Goal: Task Accomplishment & Management: Use online tool/utility

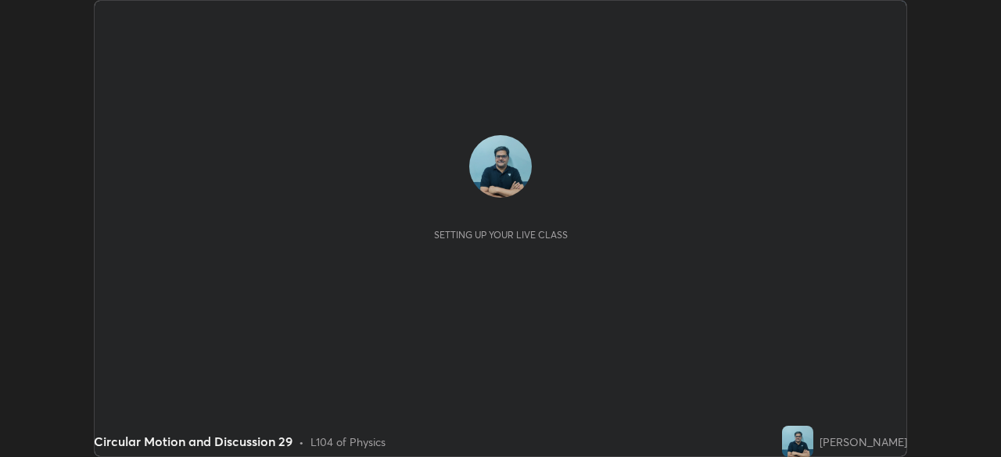
scroll to position [457, 1000]
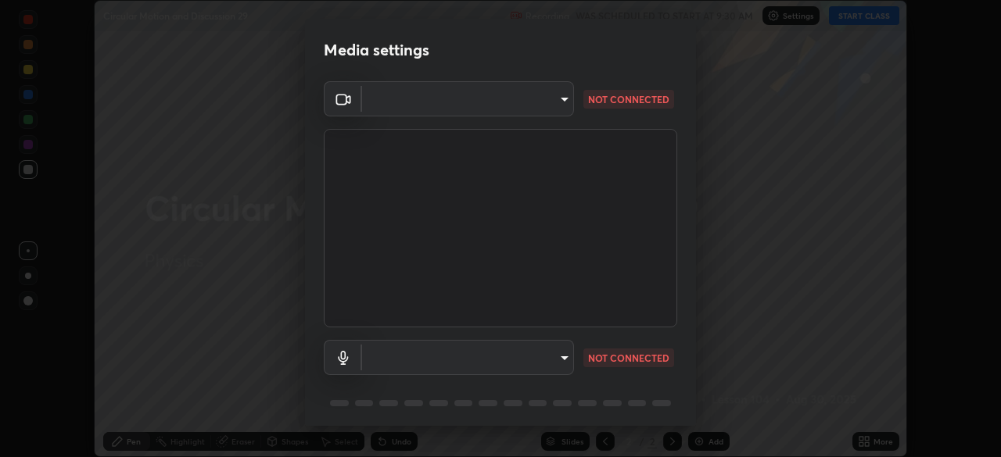
type input "ad6db9ec64aa91bb9d367053e8f3ae0092521a506c05523ccadca3fd020023ed"
type input "7b80235b4ebd2cfdcd00bebac1f1d889fd1e5e45b60eb60e9d309105b6515a8e"
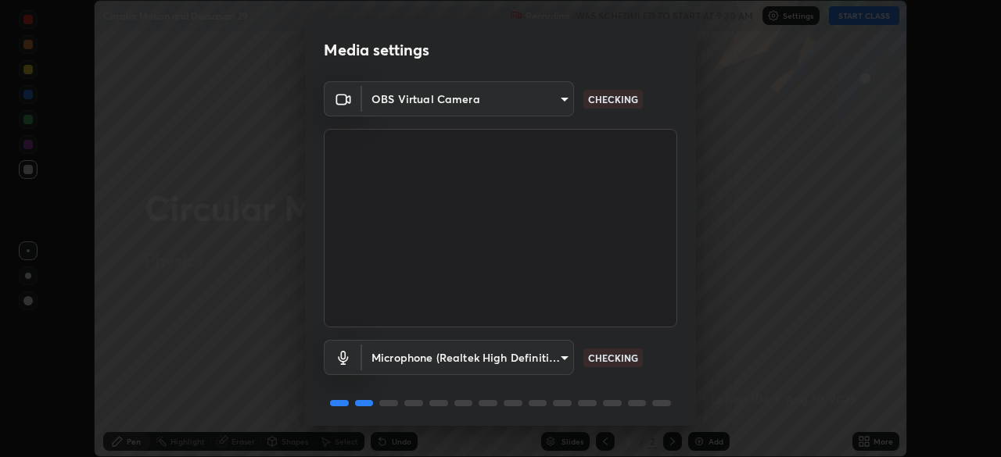
scroll to position [56, 0]
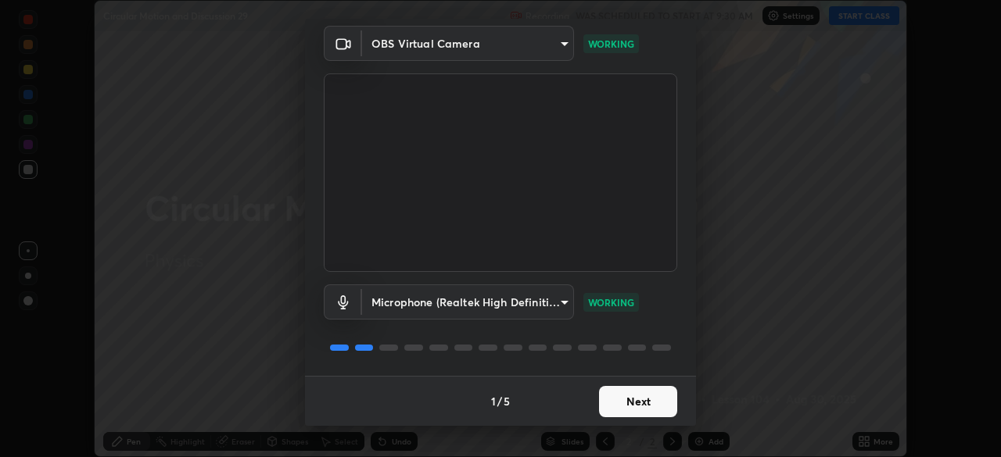
click at [639, 407] on button "Next" at bounding box center [638, 401] width 78 height 31
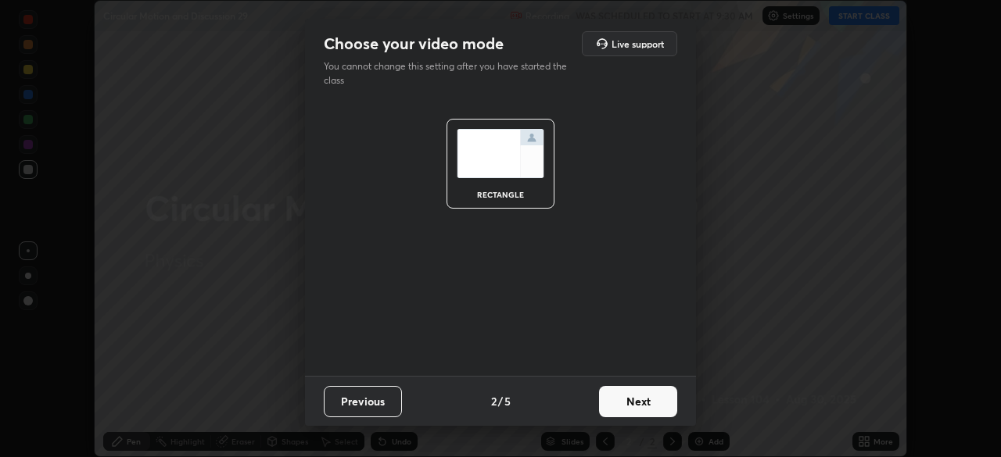
click at [639, 405] on button "Next" at bounding box center [638, 401] width 78 height 31
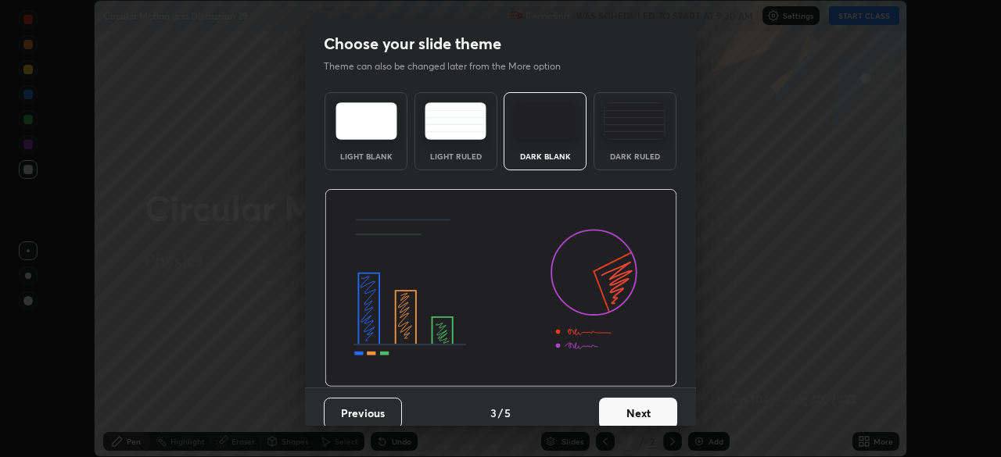
click at [638, 411] on button "Next" at bounding box center [638, 413] width 78 height 31
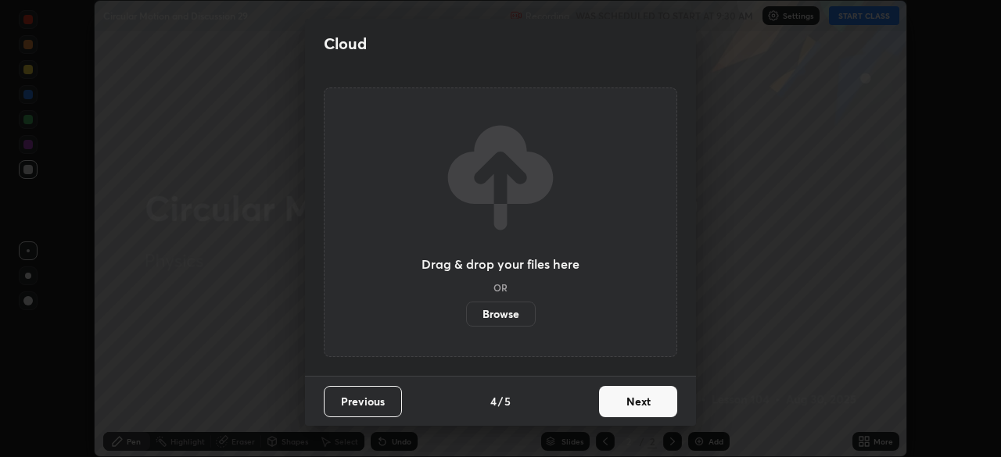
click at [639, 406] on button "Next" at bounding box center [638, 401] width 78 height 31
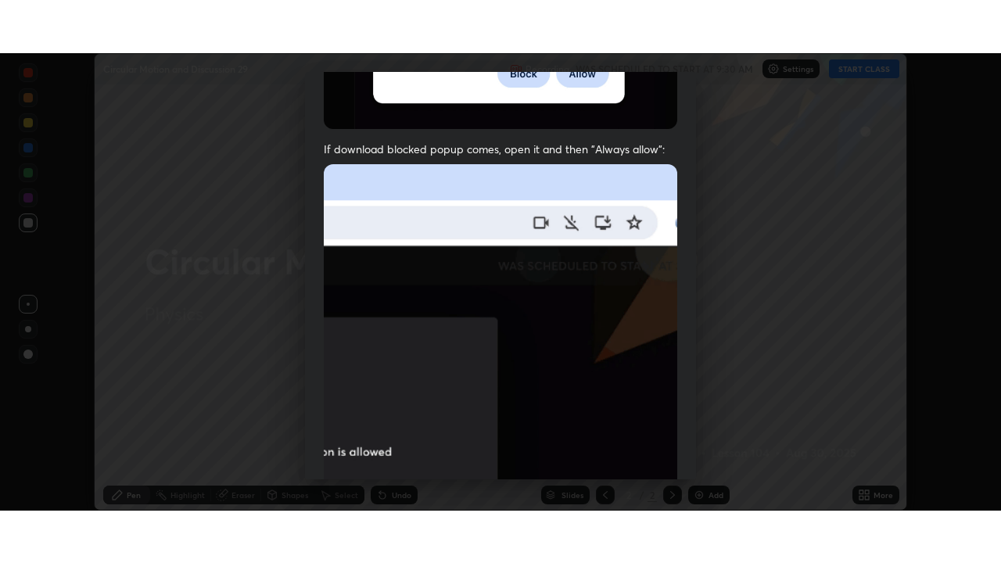
scroll to position [374, 0]
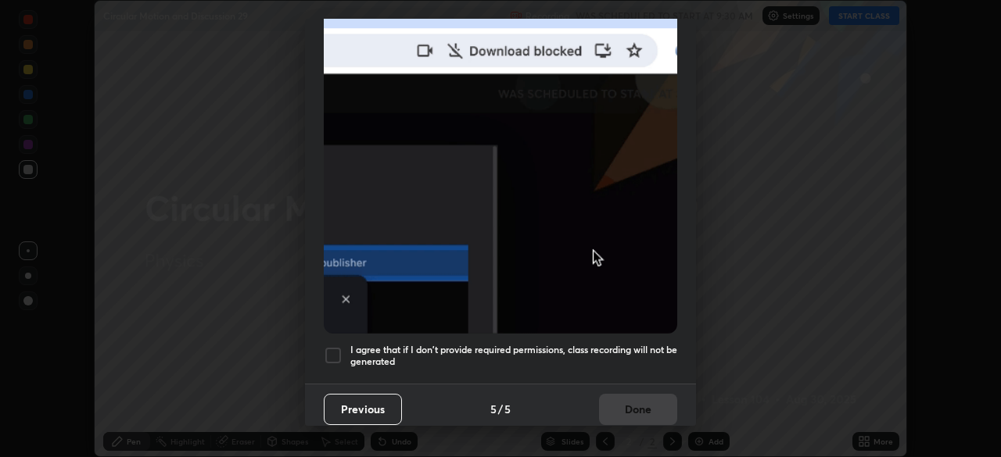
click at [331, 351] on div at bounding box center [333, 355] width 19 height 19
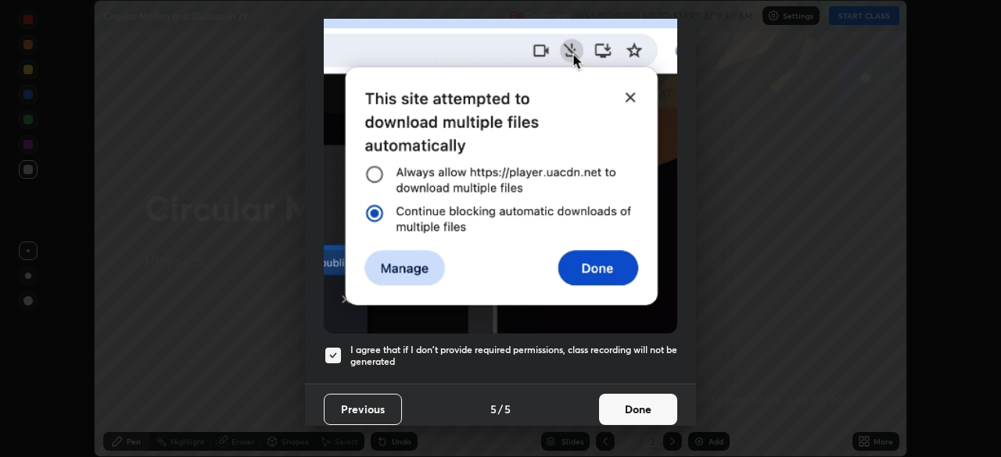
click at [631, 408] on button "Done" at bounding box center [638, 409] width 78 height 31
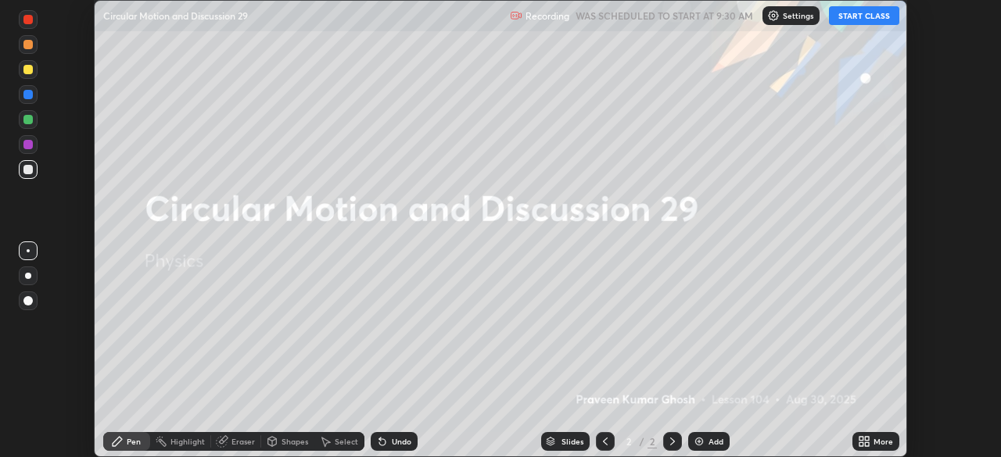
click at [867, 20] on button "START CLASS" at bounding box center [864, 15] width 70 height 19
click at [874, 445] on div "More" at bounding box center [883, 442] width 20 height 8
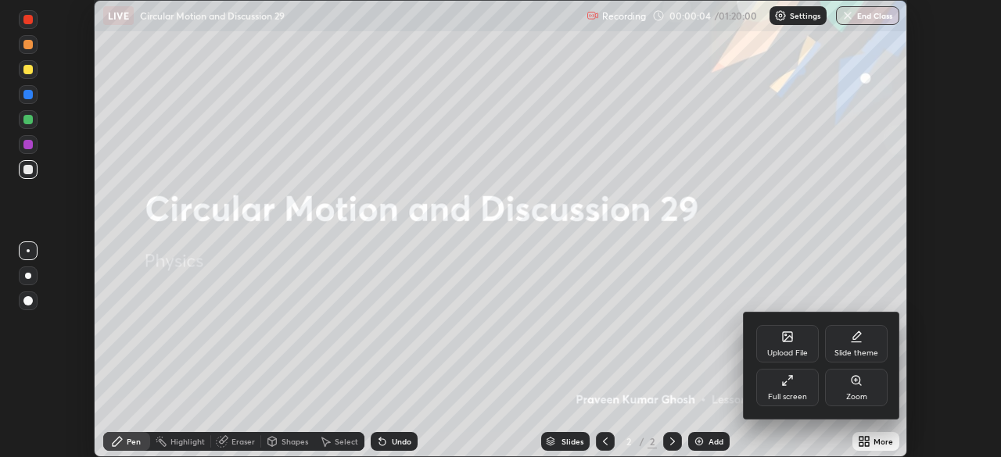
click at [793, 391] on div "Full screen" at bounding box center [787, 388] width 63 height 38
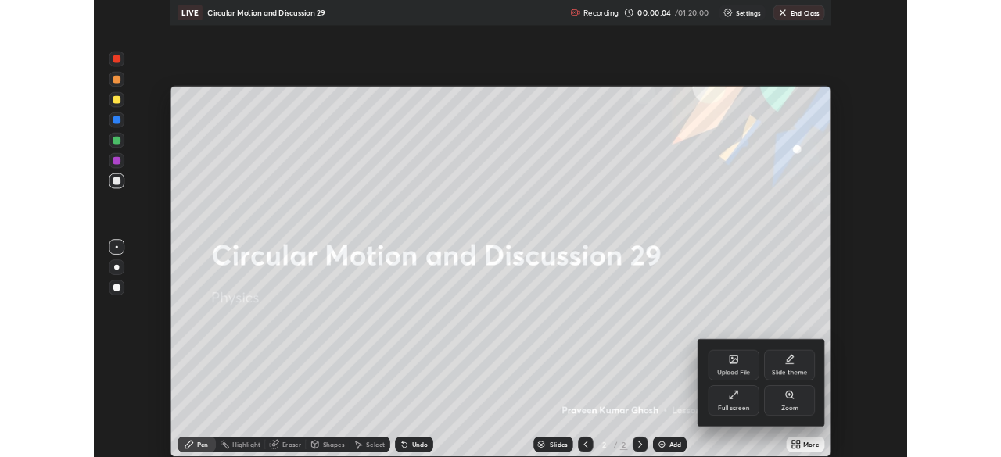
scroll to position [563, 1001]
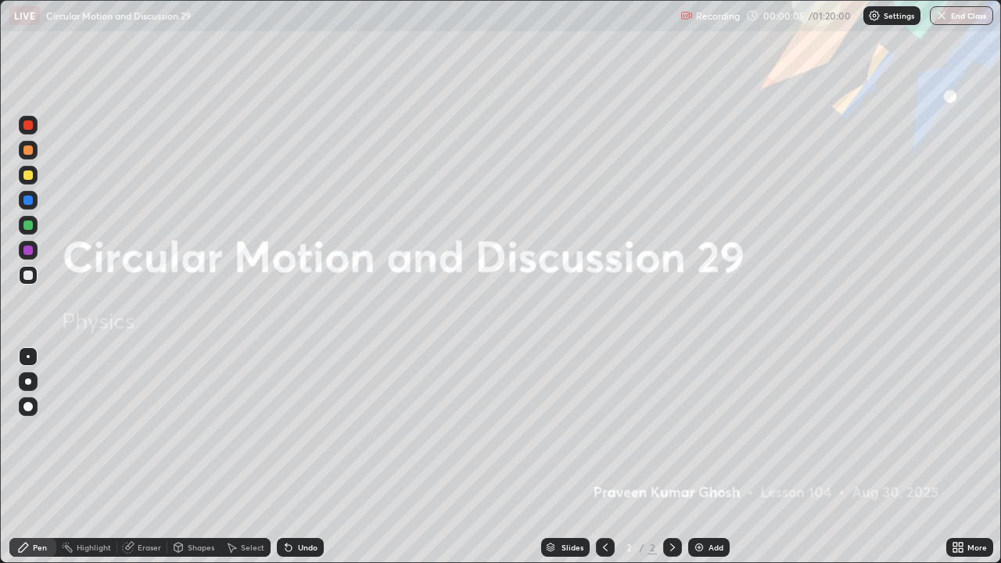
click at [711, 457] on div "Add" at bounding box center [715, 547] width 15 height 8
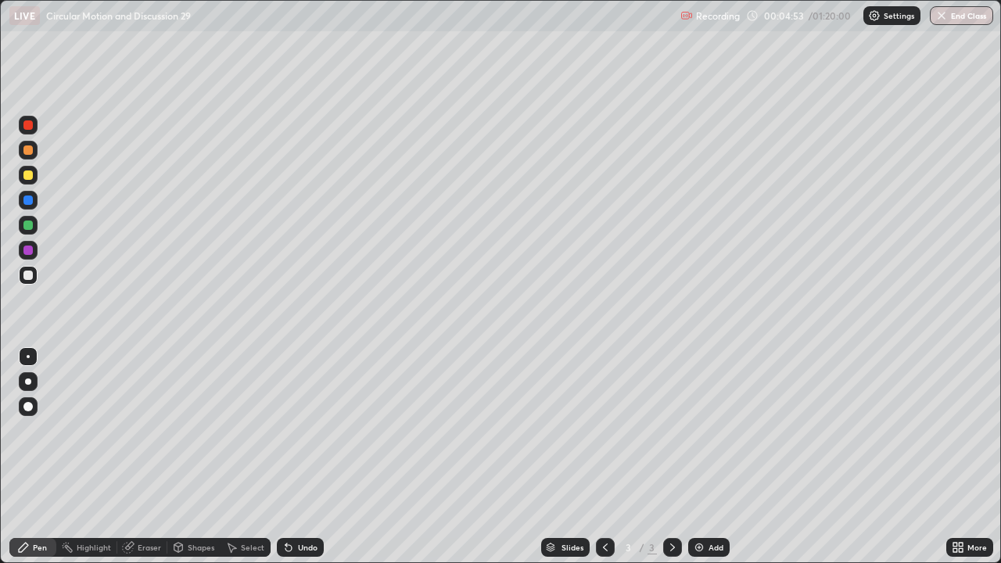
click at [712, 457] on div "Add" at bounding box center [715, 547] width 15 height 8
click at [146, 457] on div "Eraser" at bounding box center [149, 547] width 23 height 8
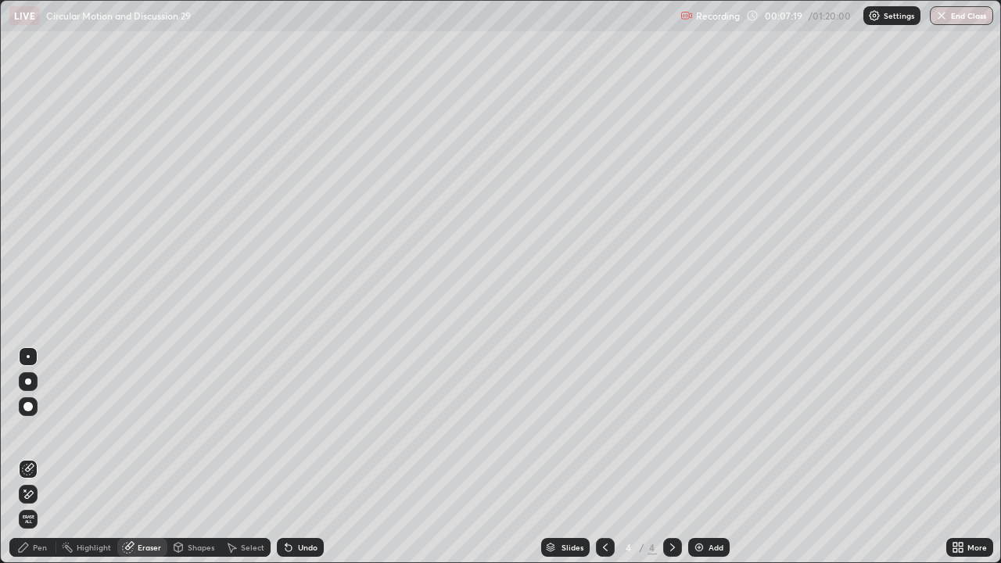
click at [38, 457] on div "Pen" at bounding box center [40, 547] width 14 height 8
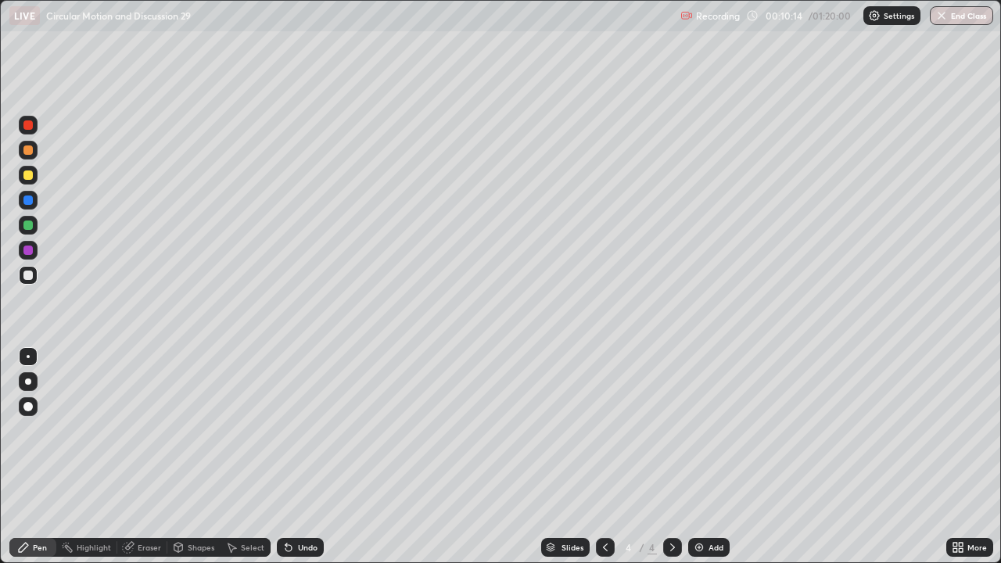
click at [710, 457] on div "Add" at bounding box center [715, 547] width 15 height 8
click at [711, 457] on div "Add" at bounding box center [715, 547] width 15 height 8
click at [714, 457] on div "Add" at bounding box center [715, 547] width 15 height 8
click at [989, 457] on div "More" at bounding box center [969, 547] width 47 height 19
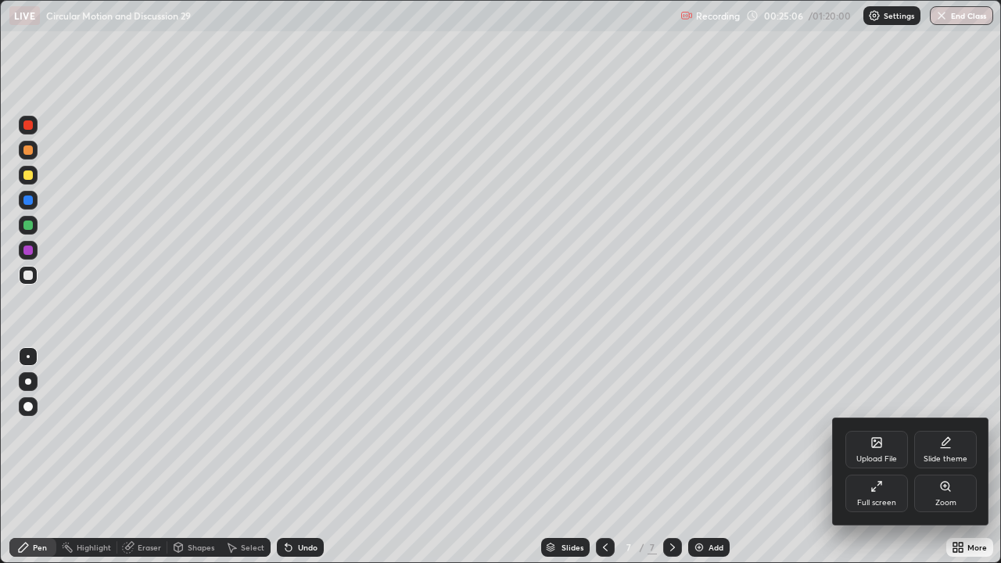
click at [994, 457] on div at bounding box center [500, 281] width 1001 height 563
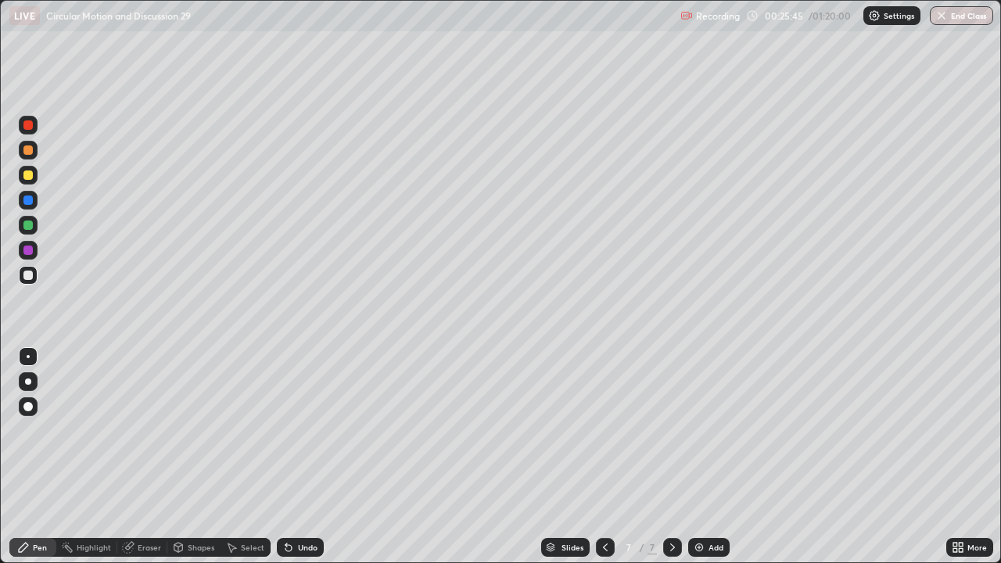
click at [718, 457] on div "Add" at bounding box center [715, 547] width 15 height 8
click at [719, 457] on div "Add" at bounding box center [715, 547] width 15 height 8
click at [722, 457] on div "Add" at bounding box center [708, 547] width 41 height 19
click at [708, 457] on div "Add" at bounding box center [715, 547] width 15 height 8
click at [711, 457] on div "Add" at bounding box center [715, 547] width 15 height 8
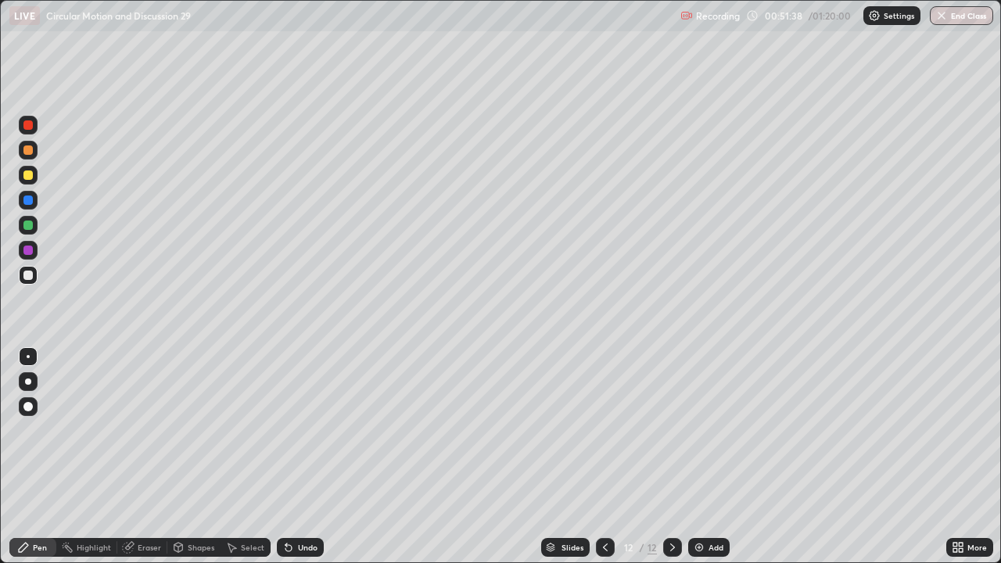
click at [718, 457] on div "Add" at bounding box center [715, 547] width 15 height 8
click at [713, 457] on div "Add" at bounding box center [715, 547] width 15 height 8
click at [29, 278] on div at bounding box center [27, 274] width 9 height 9
click at [27, 152] on div at bounding box center [27, 149] width 9 height 9
click at [28, 128] on div at bounding box center [27, 124] width 9 height 9
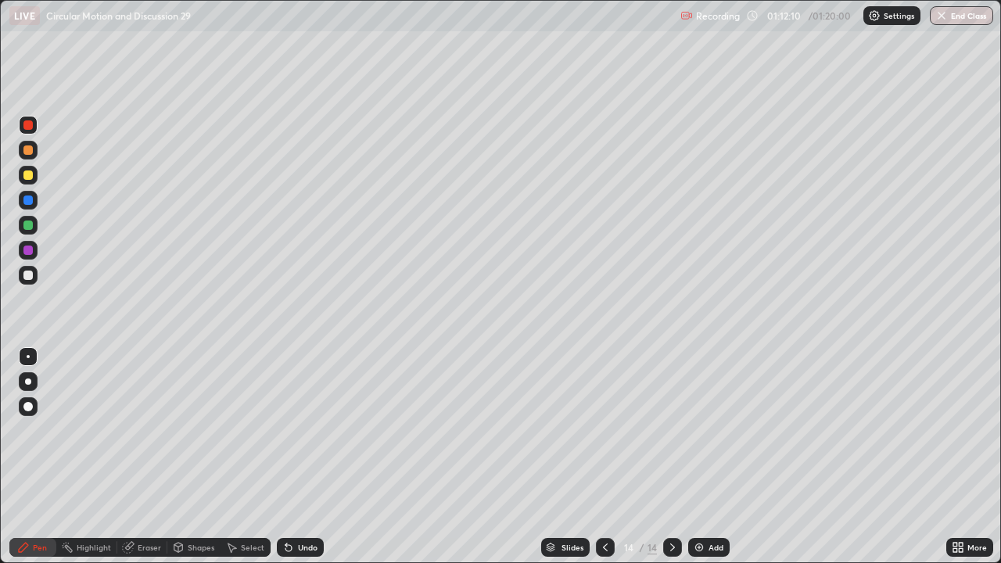
click at [25, 274] on div at bounding box center [27, 274] width 9 height 9
click at [29, 152] on div at bounding box center [27, 149] width 9 height 9
click at [965, 20] on button "End Class" at bounding box center [960, 15] width 63 height 19
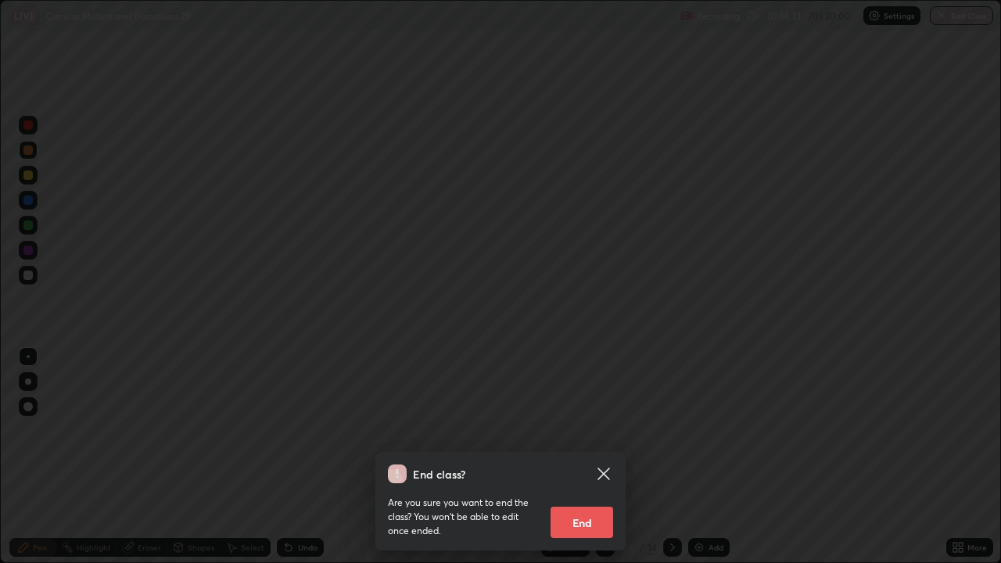
click at [589, 457] on button "End" at bounding box center [581, 522] width 63 height 31
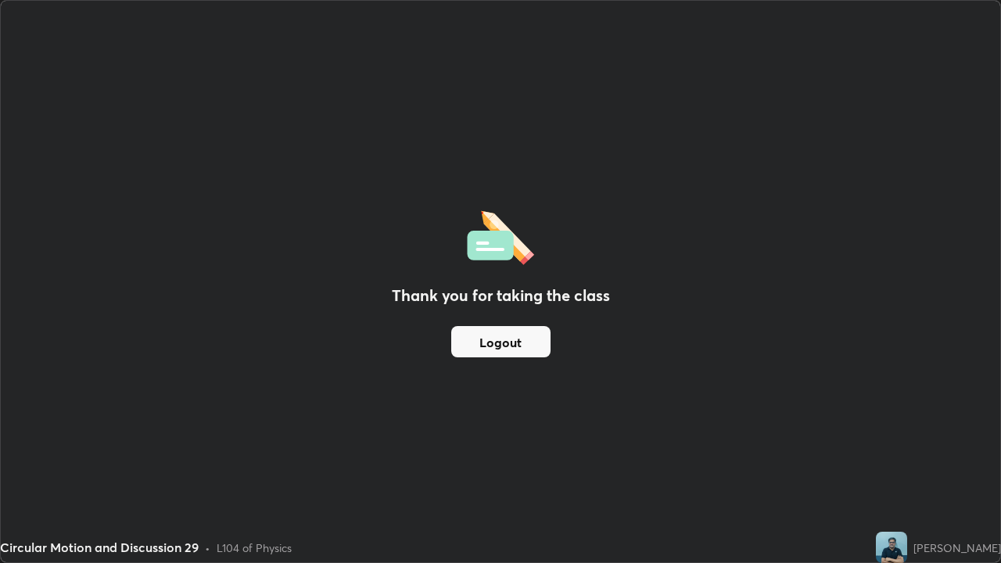
click at [501, 338] on button "Logout" at bounding box center [500, 341] width 99 height 31
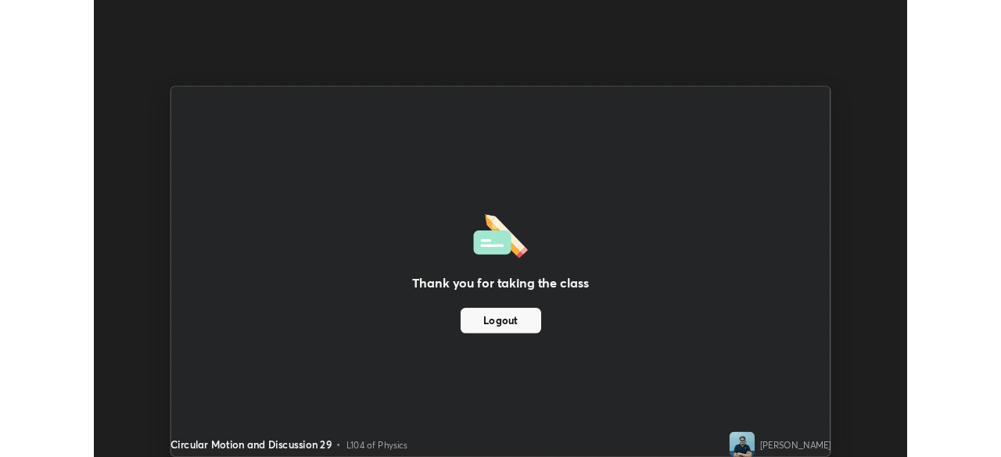
scroll to position [77715, 77171]
